Goal: Task Accomplishment & Management: Manage account settings

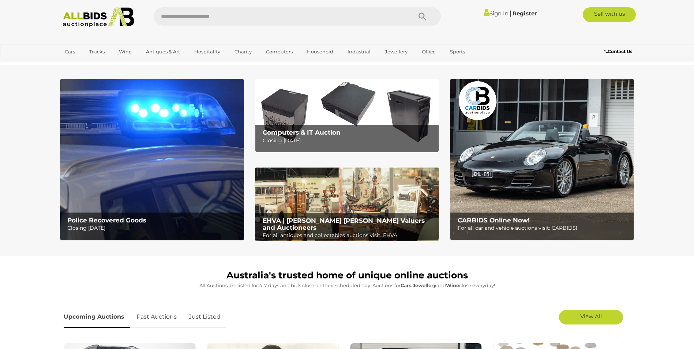
click at [494, 14] on link "Sign In" at bounding box center [496, 13] width 25 height 7
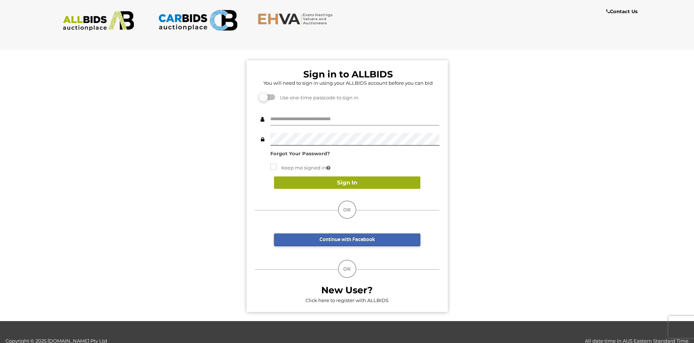
type input "******"
click at [320, 186] on button "Sign In" at bounding box center [347, 183] width 146 height 13
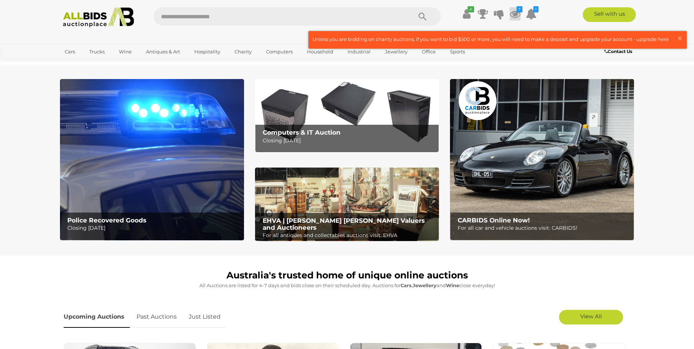
click at [515, 14] on icon at bounding box center [515, 13] width 11 height 13
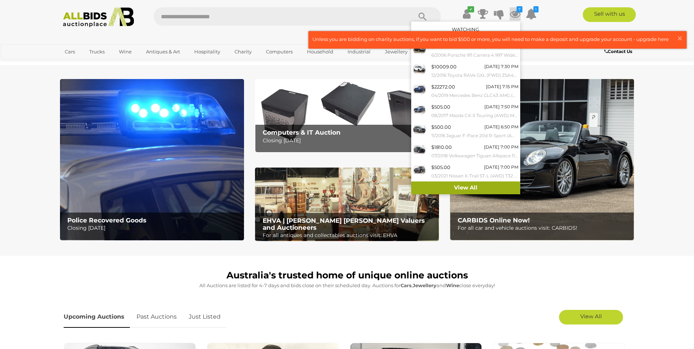
click at [467, 187] on link "View All" at bounding box center [465, 187] width 109 height 13
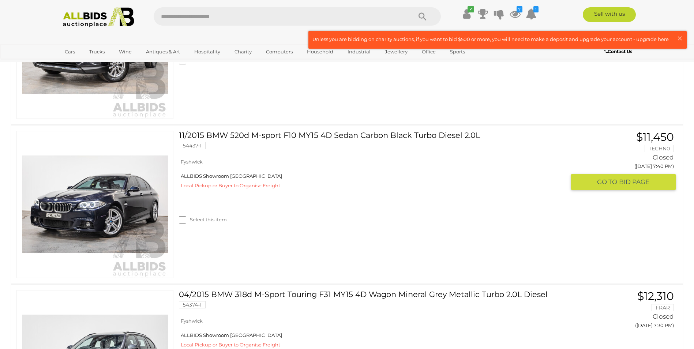
scroll to position [1207, 0]
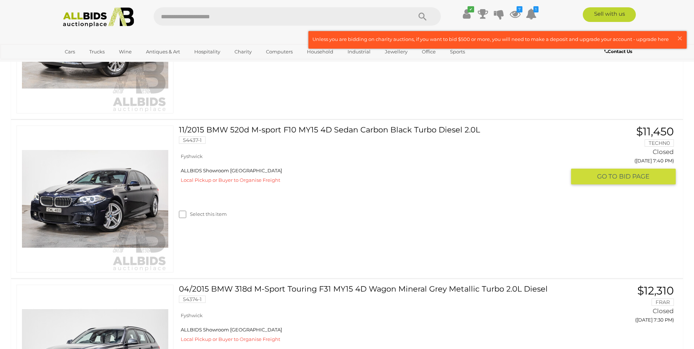
click at [617, 175] on span "GO TO" at bounding box center [608, 176] width 22 height 8
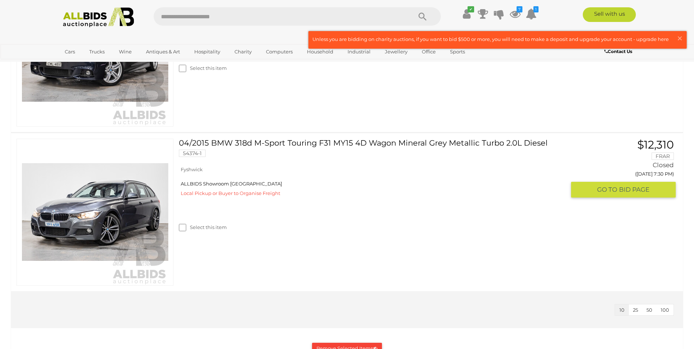
scroll to position [1353, 0]
click at [605, 189] on span "GO TO" at bounding box center [608, 189] width 22 height 8
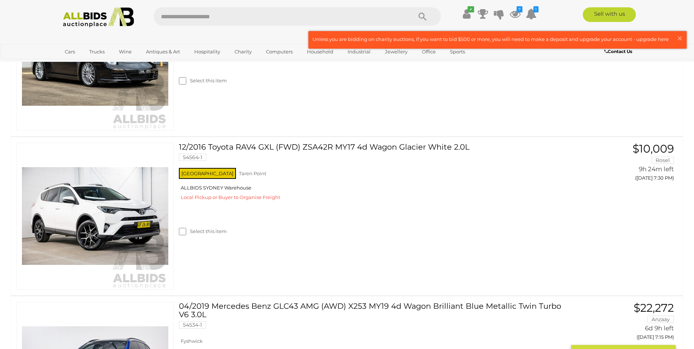
scroll to position [219, 0]
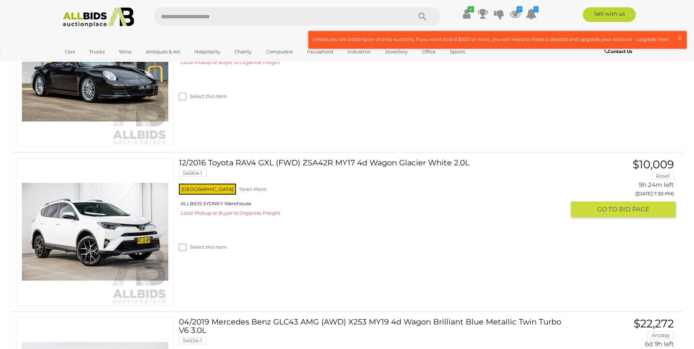
click at [84, 225] on img at bounding box center [95, 232] width 146 height 146
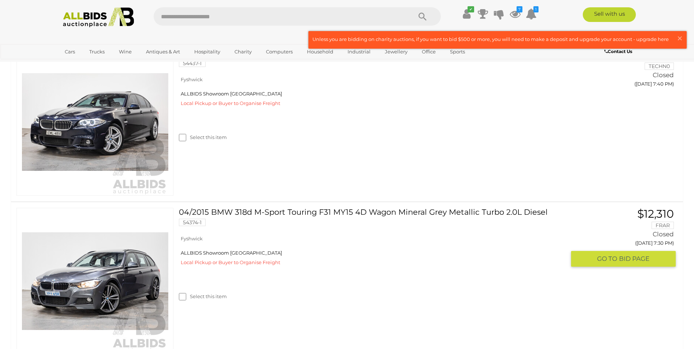
scroll to position [1280, 0]
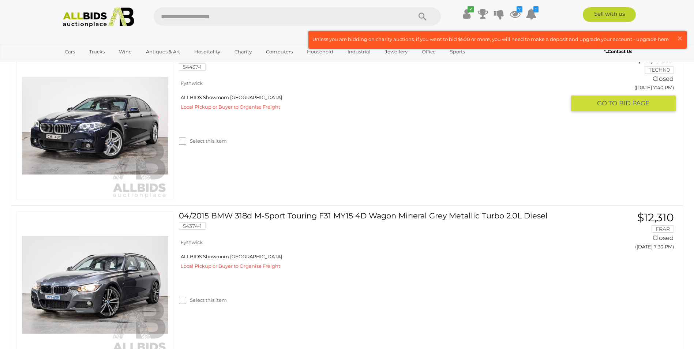
click at [86, 135] on img at bounding box center [95, 126] width 146 height 146
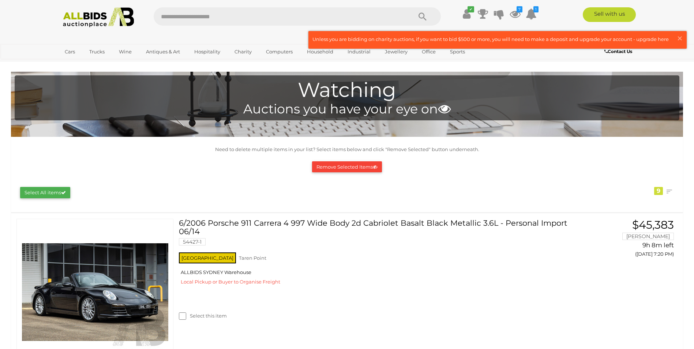
scroll to position [1280, 0]
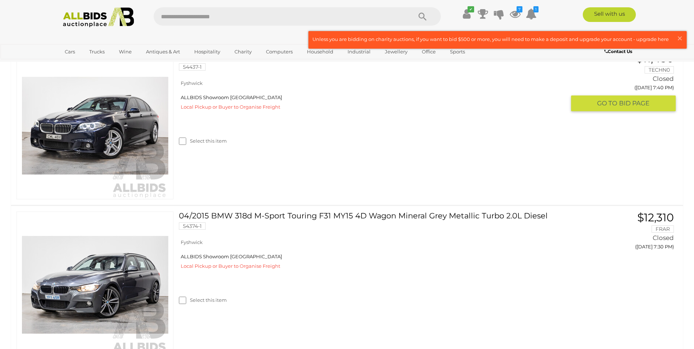
click at [8, 148] on div "11/2015 BMW 520d M-sport F10 MY15 4D Sedan Carbon Black Turbo Diesel 2.0L 54437…" at bounding box center [346, 126] width 683 height 158
click at [77, 126] on img at bounding box center [95, 126] width 146 height 146
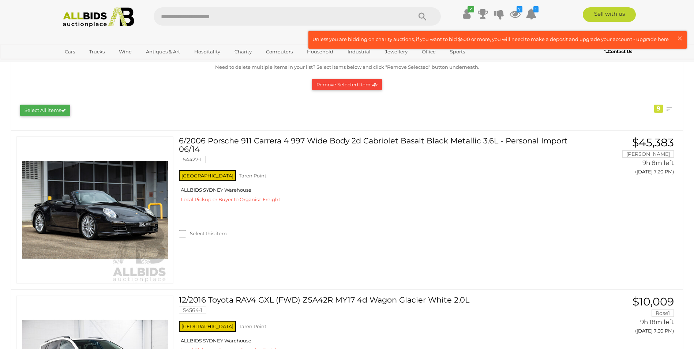
scroll to position [73, 0]
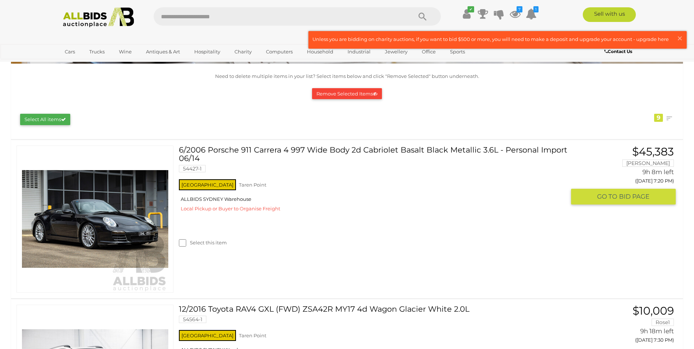
click at [87, 220] on img at bounding box center [95, 219] width 146 height 146
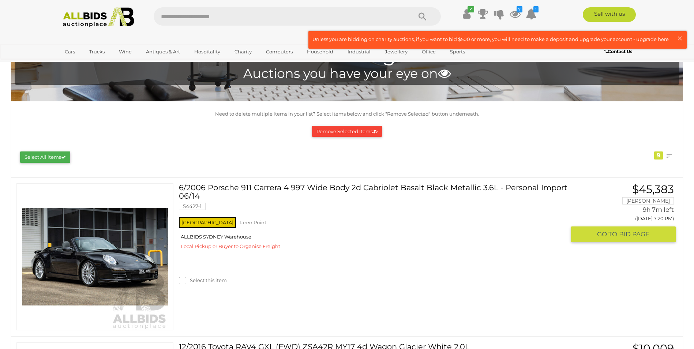
scroll to position [37, 0]
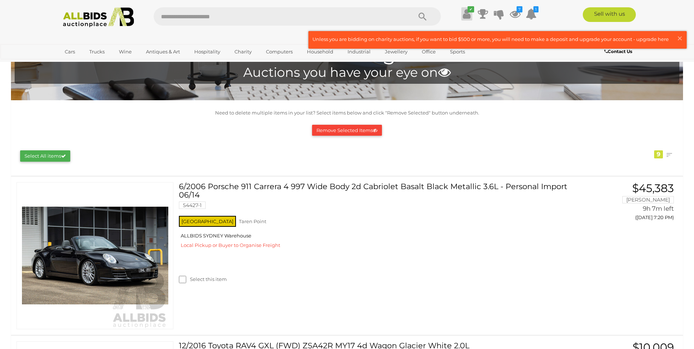
click at [463, 16] on icon at bounding box center [467, 13] width 8 height 13
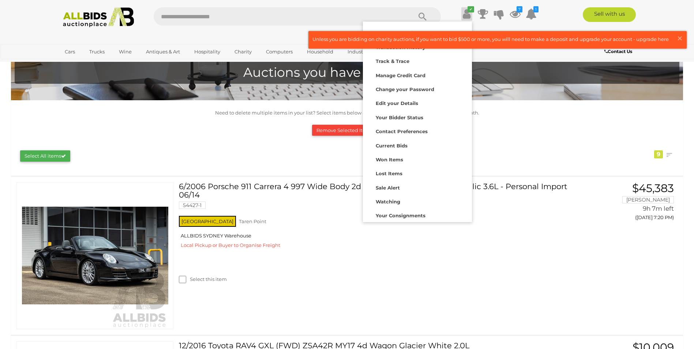
click at [456, 9] on ul "✔ Your account is up to date Transaction History Current Bids" at bounding box center [493, 13] width 94 height 13
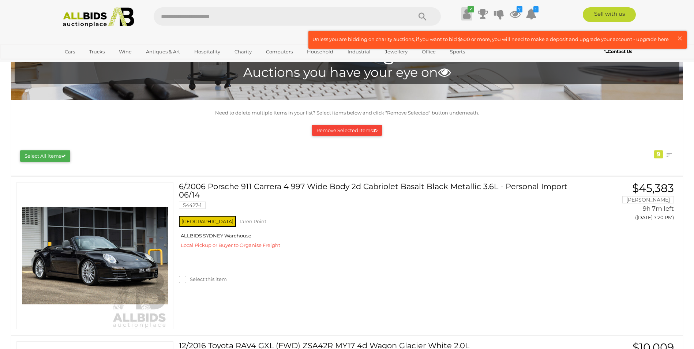
click at [466, 15] on icon at bounding box center [467, 13] width 8 height 13
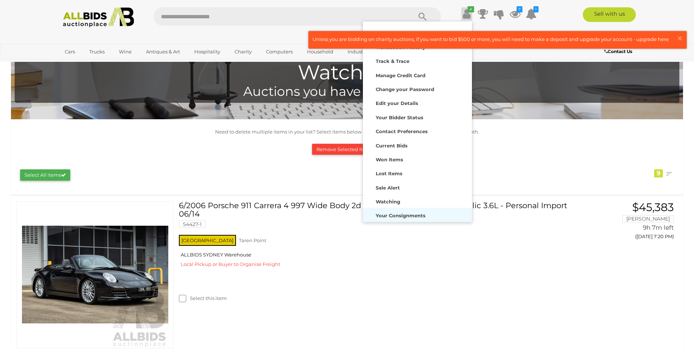
scroll to position [0, 0]
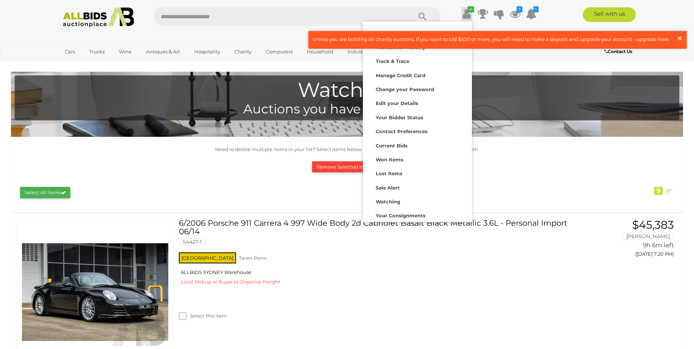
click at [681, 38] on span "×" at bounding box center [679, 38] width 7 height 14
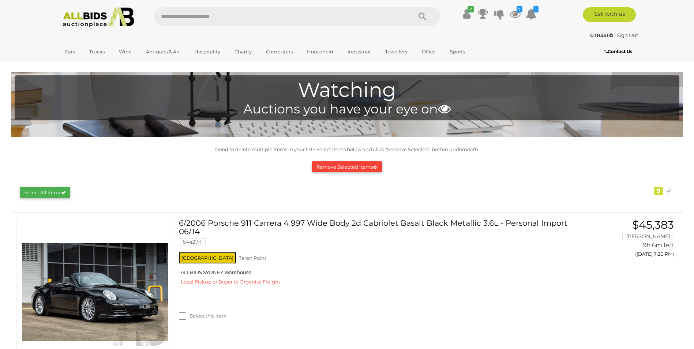
click at [623, 35] on link "Sign Out" at bounding box center [627, 35] width 21 height 6
